Goal: Check status: Check status

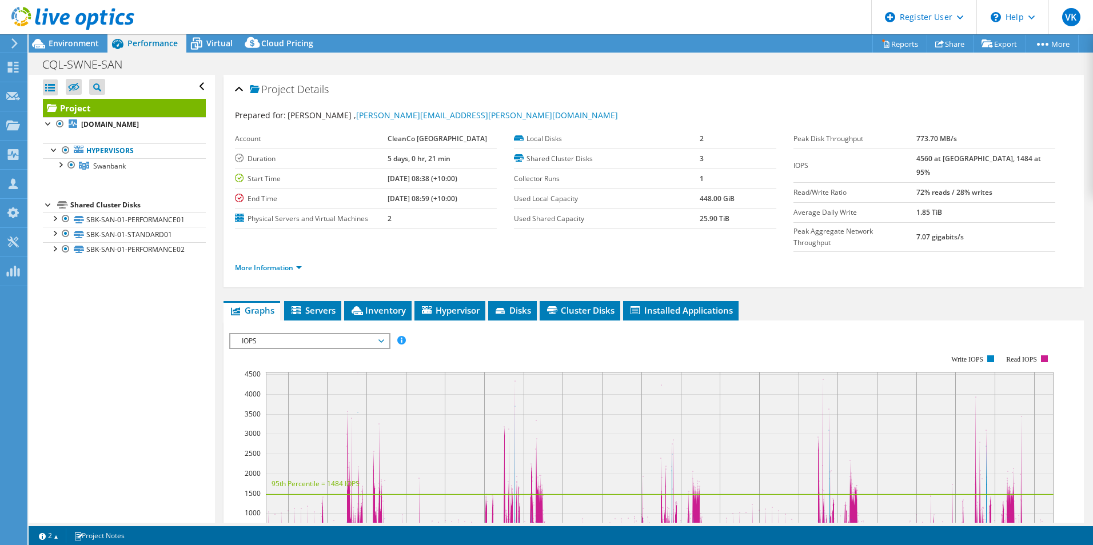
select select "[GEOGRAPHIC_DATA]"
select select "USD"
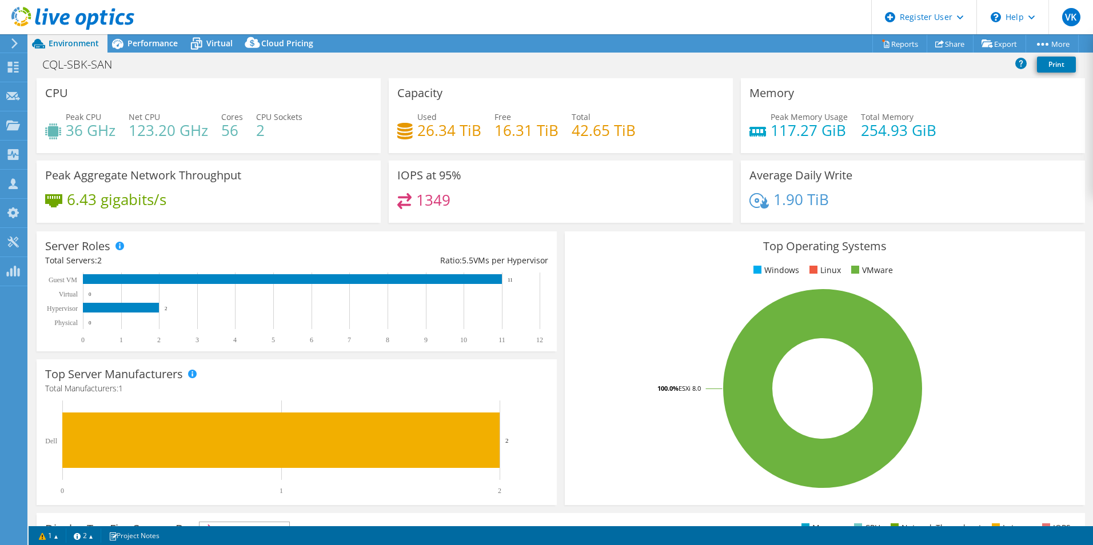
select select "USD"
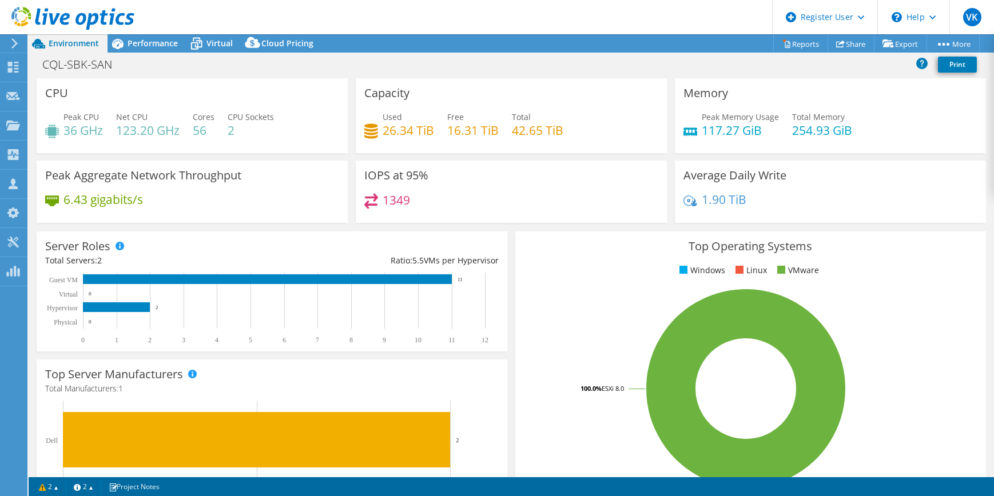
select select "USD"
select select "[GEOGRAPHIC_DATA]"
select select "USD"
